Goal: Task Accomplishment & Management: Manage account settings

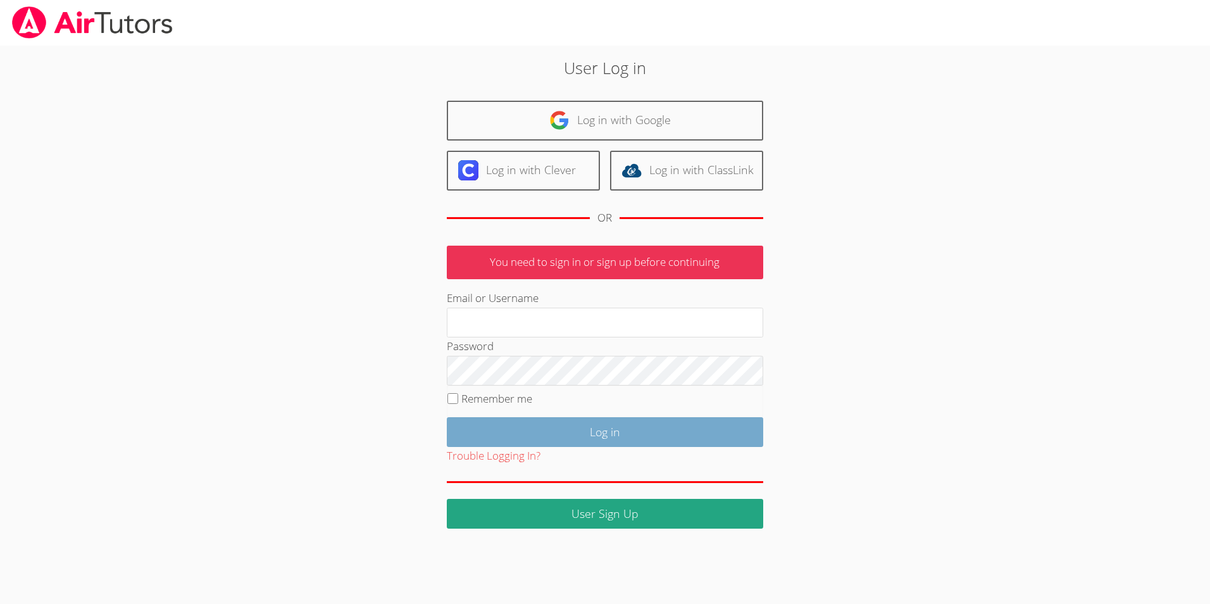
type input "[EMAIL_ADDRESS][DOMAIN_NAME]"
click at [577, 424] on input "Log in" at bounding box center [605, 432] width 317 height 30
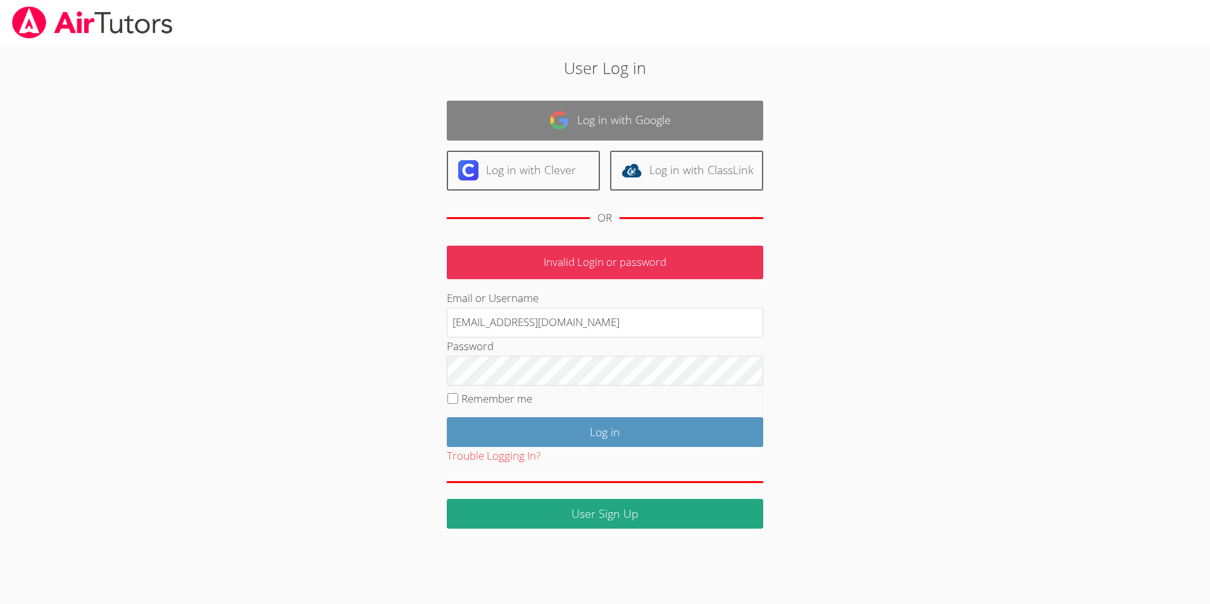
click at [593, 125] on link "Log in with Google" at bounding box center [605, 121] width 317 height 40
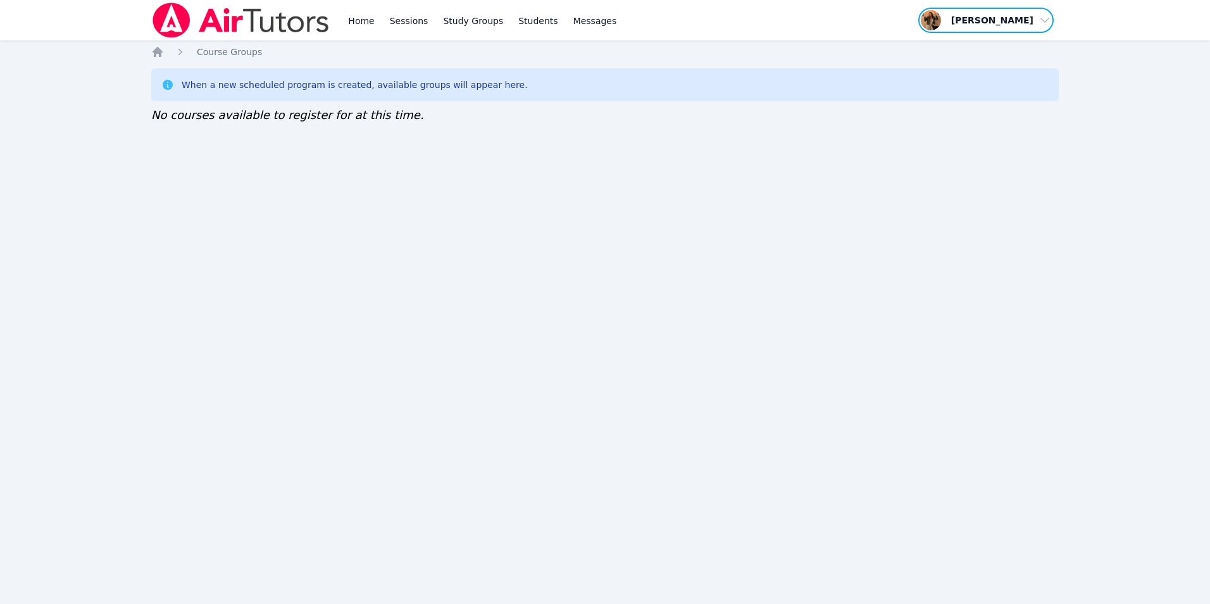
click at [1015, 27] on span "button" at bounding box center [986, 20] width 138 height 28
click at [448, 235] on div "Home Sessions Study Groups Students Messages Open user menu [PERSON_NAME] Profi…" at bounding box center [605, 302] width 1210 height 604
click at [367, 24] on link "Home" at bounding box center [361, 20] width 31 height 41
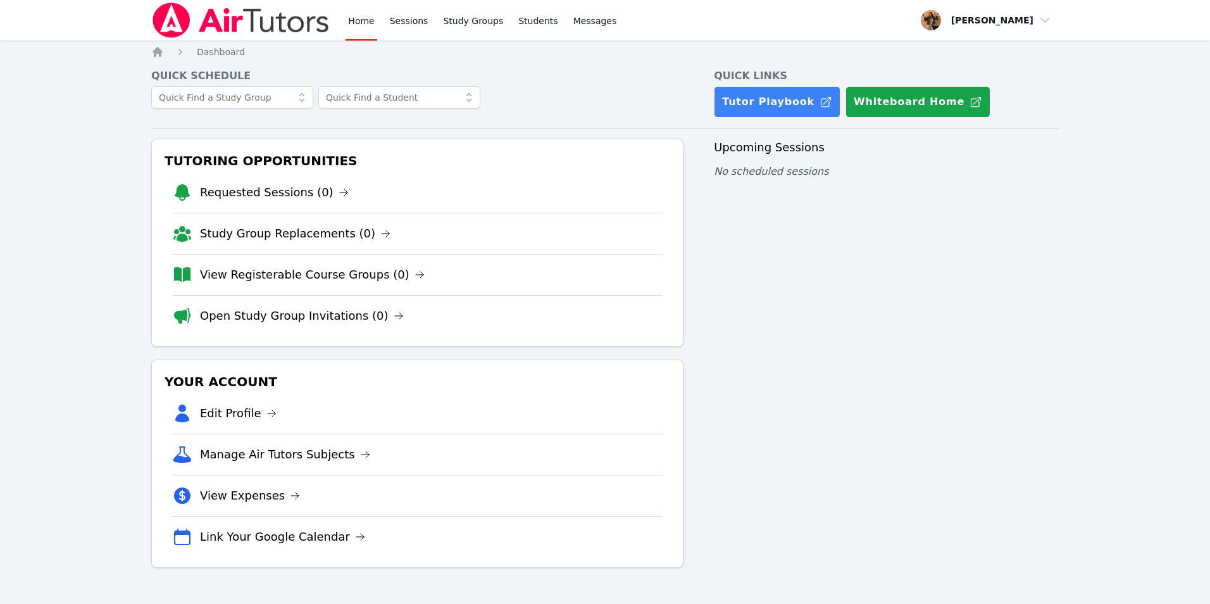
click at [775, 513] on div "Upcoming Sessions No scheduled sessions" at bounding box center [886, 353] width 345 height 429
click at [239, 543] on link "Link Your Google Calendar" at bounding box center [282, 537] width 165 height 18
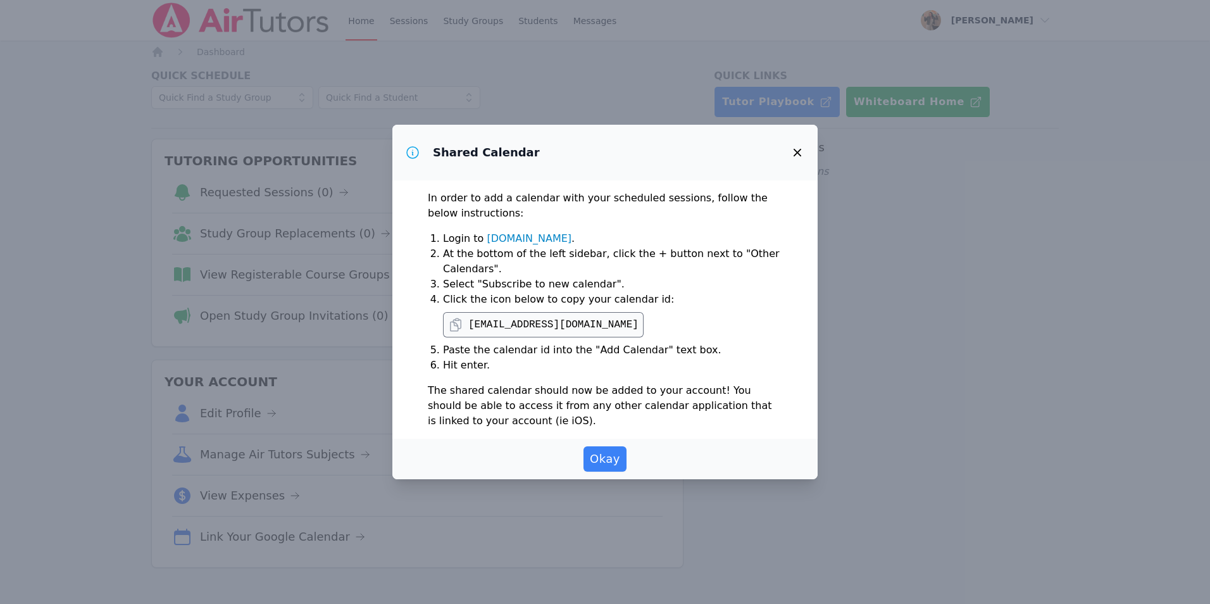
click at [796, 137] on button "button" at bounding box center [797, 152] width 30 height 30
